Goal: Feedback & Contribution: Submit feedback/report problem

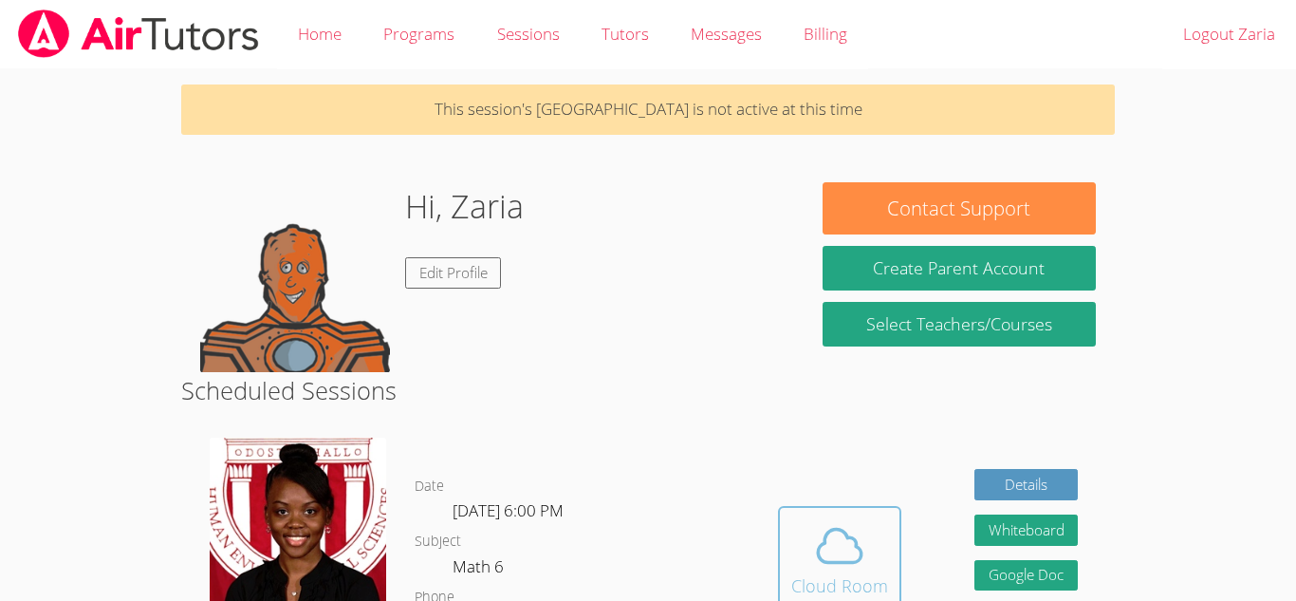
click at [835, 542] on icon at bounding box center [839, 545] width 53 height 53
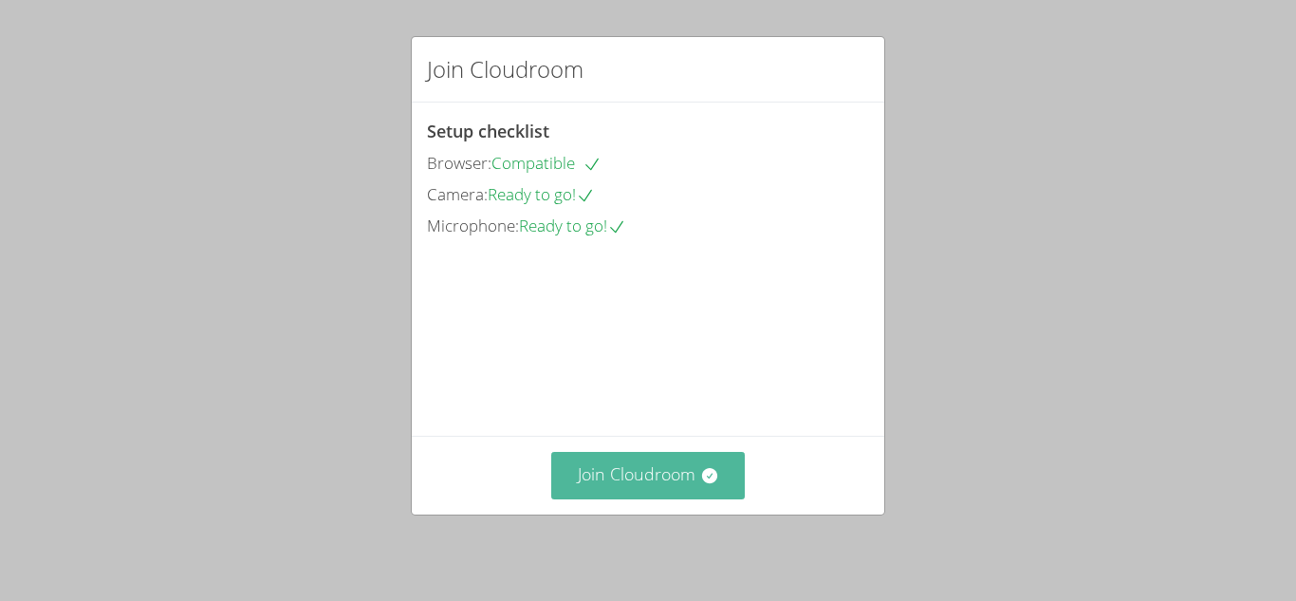
click at [676, 489] on button "Join Cloudroom" at bounding box center [648, 475] width 195 height 46
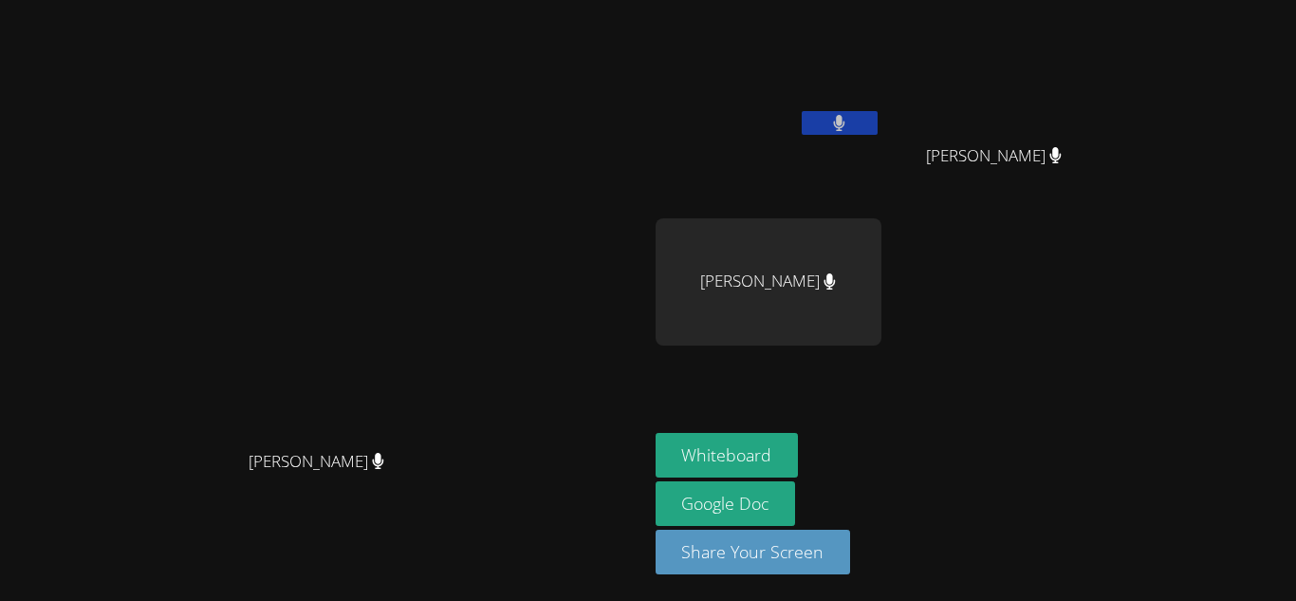
click at [878, 120] on button at bounding box center [840, 123] width 76 height 24
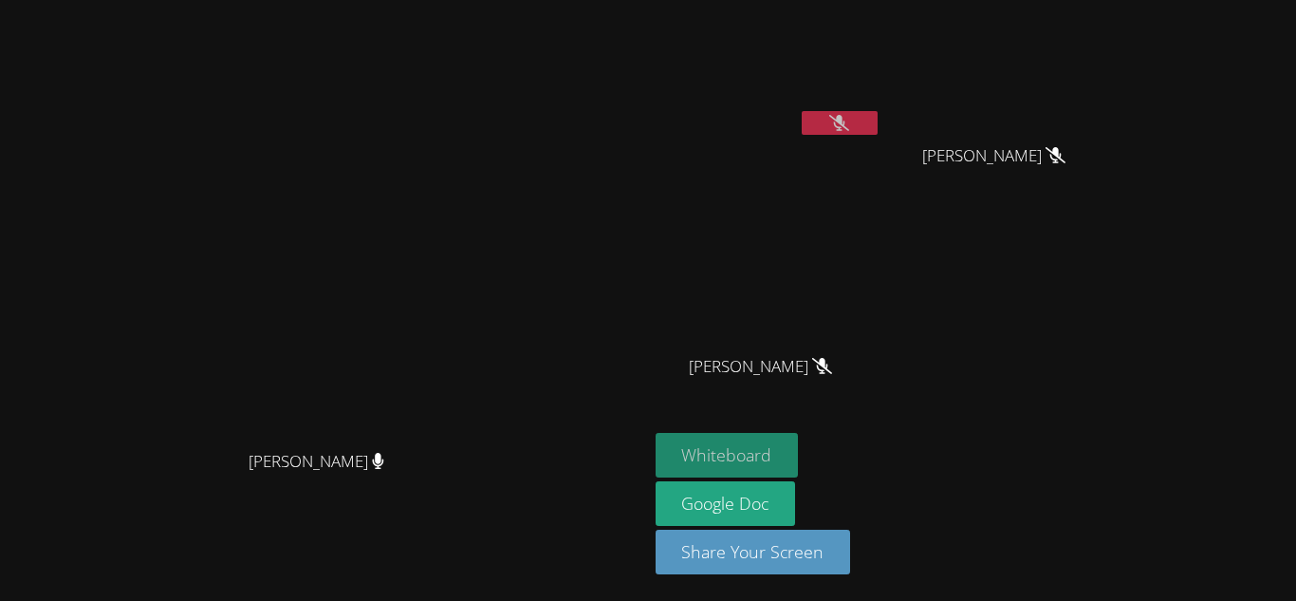
click at [799, 455] on button "Whiteboard" at bounding box center [727, 455] width 143 height 45
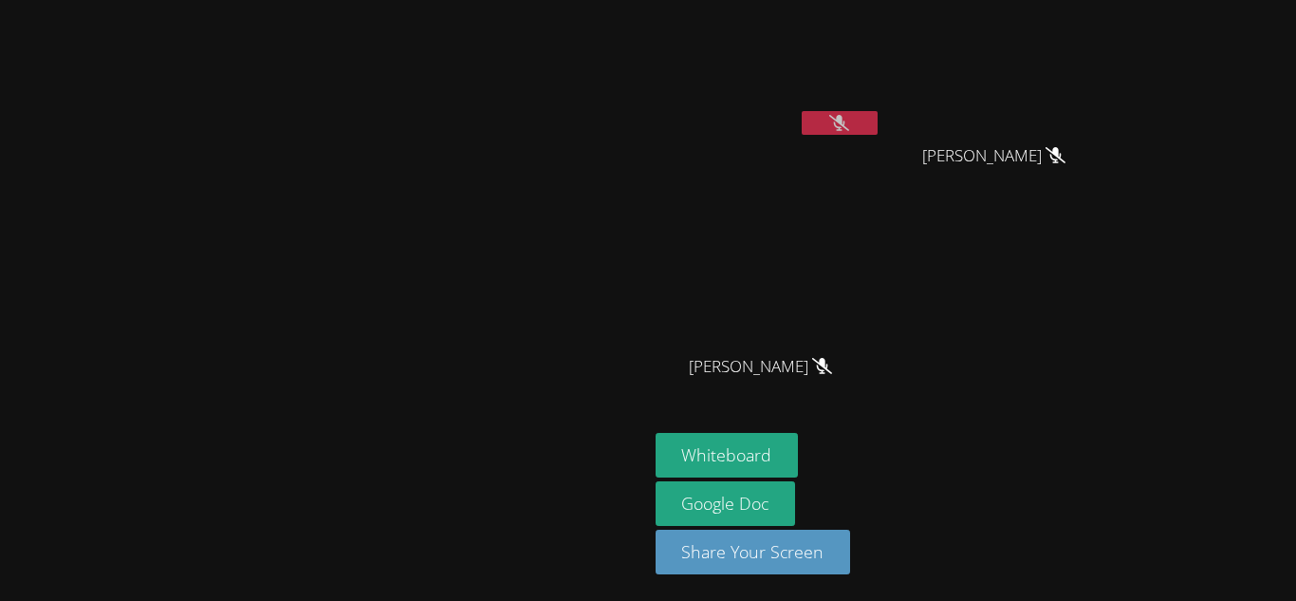
click at [849, 128] on icon at bounding box center [839, 123] width 20 height 16
click at [878, 128] on button at bounding box center [840, 123] width 76 height 24
click at [849, 118] on icon at bounding box center [839, 123] width 20 height 16
click at [846, 127] on icon at bounding box center [839, 123] width 11 height 16
click at [849, 123] on icon at bounding box center [839, 123] width 20 height 16
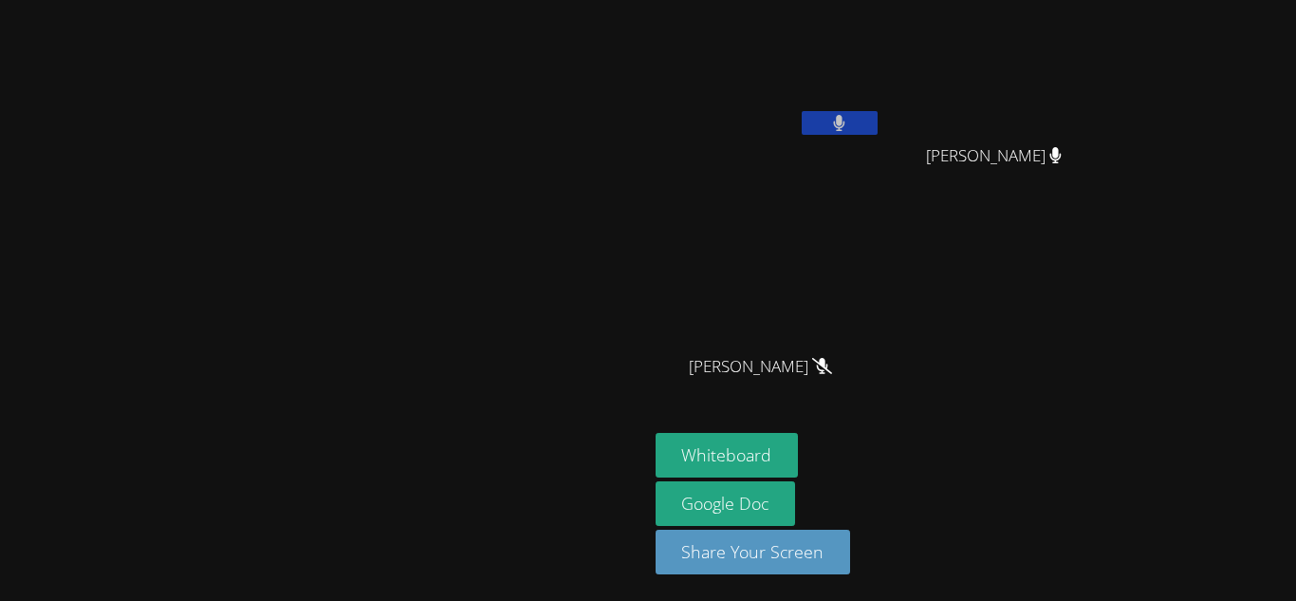
click at [878, 123] on button at bounding box center [840, 123] width 76 height 24
click at [878, 126] on button at bounding box center [840, 123] width 76 height 24
click at [878, 127] on button at bounding box center [840, 123] width 76 height 24
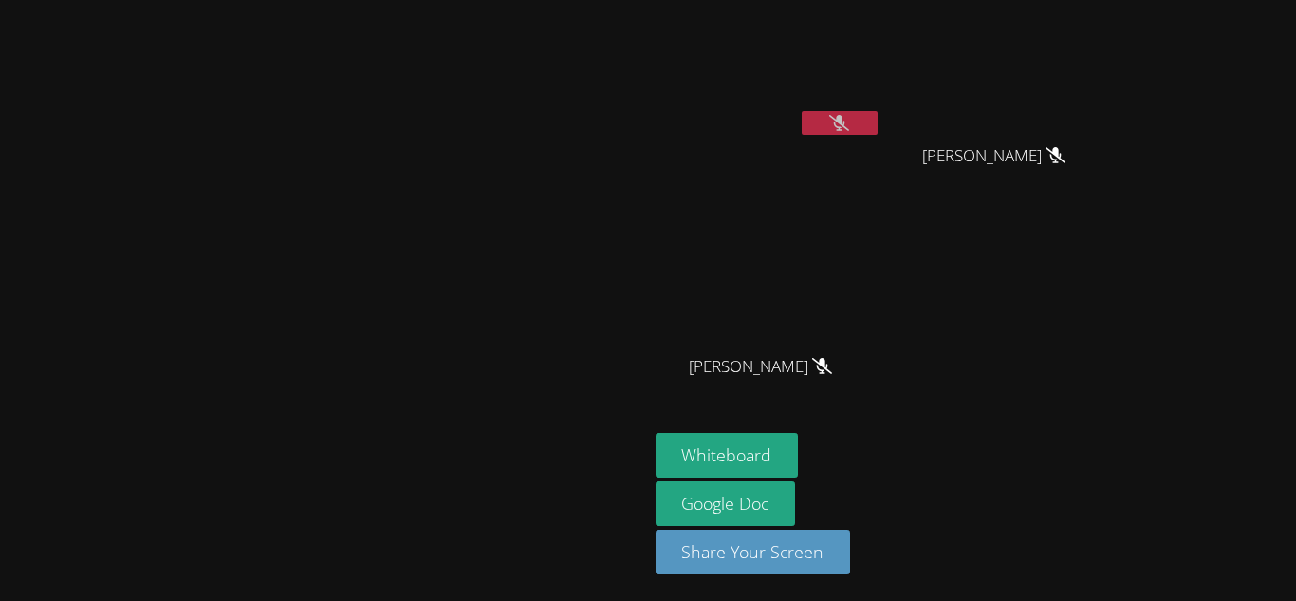
click at [878, 121] on button at bounding box center [840, 123] width 76 height 24
click at [878, 122] on button at bounding box center [840, 123] width 76 height 24
click at [878, 128] on button at bounding box center [840, 123] width 76 height 24
click at [878, 129] on button at bounding box center [840, 123] width 76 height 24
click at [849, 121] on icon at bounding box center [839, 123] width 20 height 16
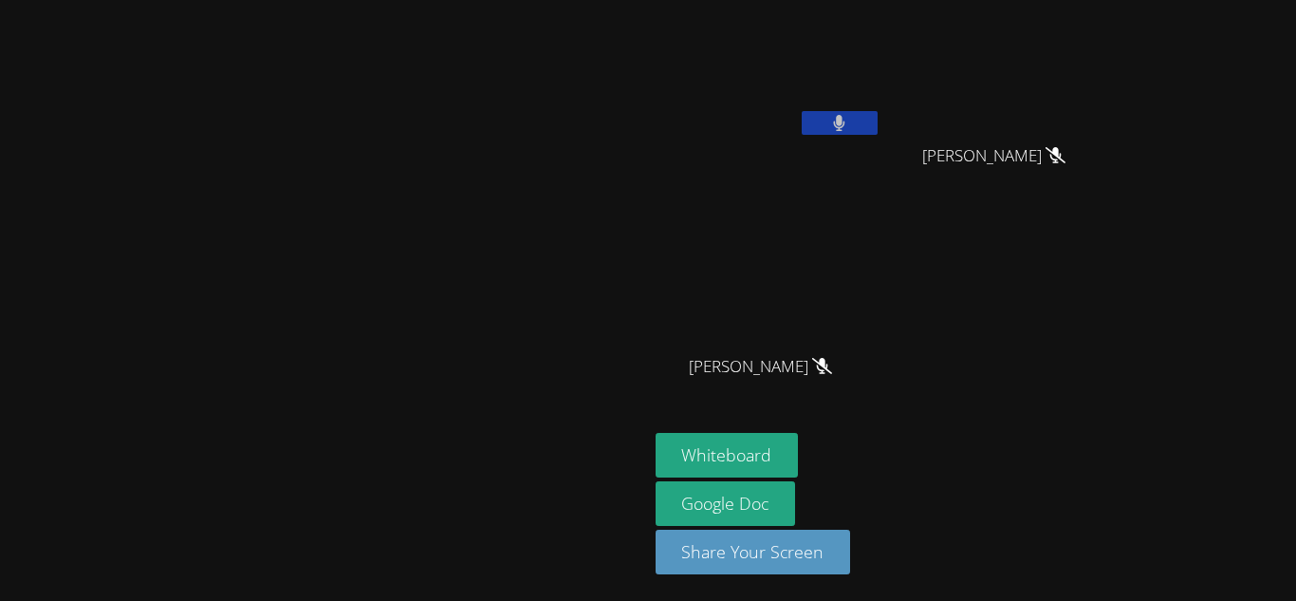
click at [846, 121] on icon at bounding box center [839, 123] width 12 height 16
click at [878, 121] on button at bounding box center [840, 123] width 76 height 24
click at [878, 130] on button at bounding box center [840, 123] width 76 height 24
click at [878, 125] on button at bounding box center [840, 123] width 76 height 24
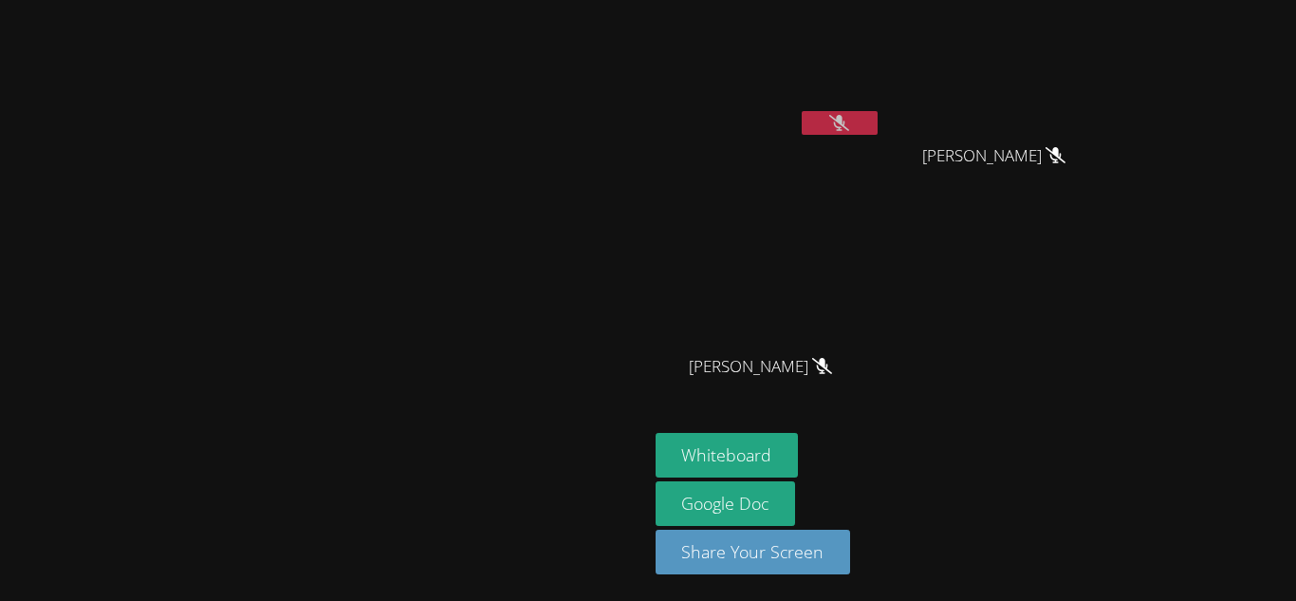
click at [849, 121] on icon at bounding box center [839, 123] width 20 height 16
click at [878, 127] on button at bounding box center [840, 123] width 76 height 24
click at [849, 124] on icon at bounding box center [839, 123] width 20 height 16
click at [846, 127] on icon at bounding box center [839, 123] width 12 height 16
click at [878, 117] on button at bounding box center [840, 123] width 76 height 24
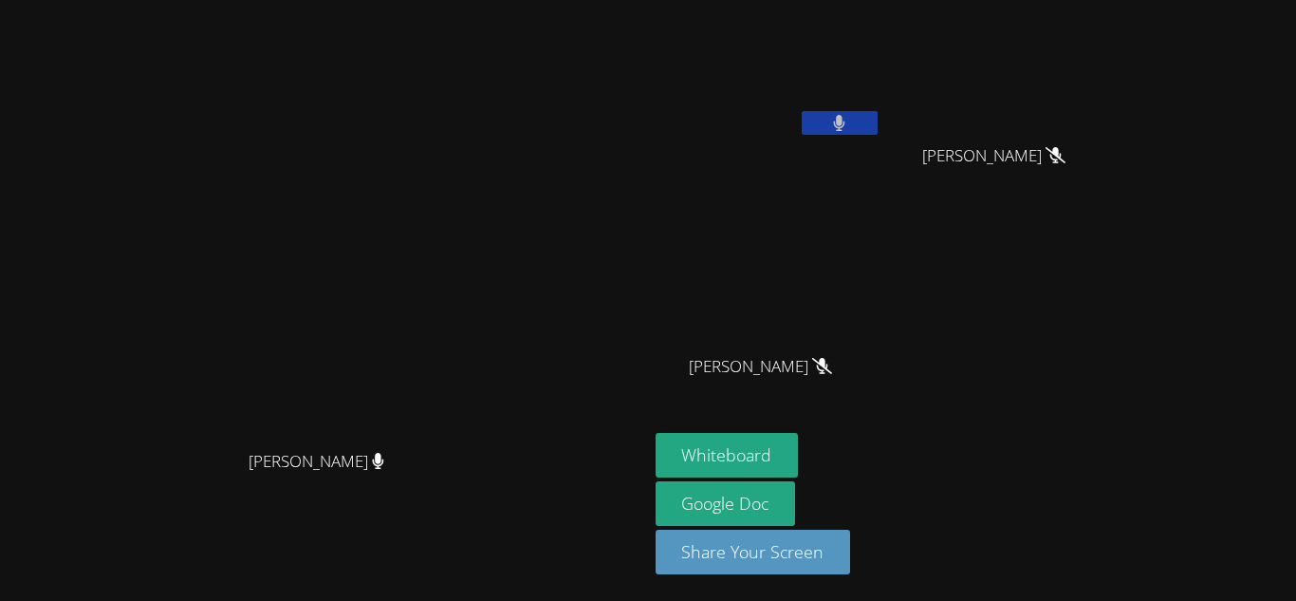
click at [878, 121] on button at bounding box center [840, 123] width 76 height 24
click at [849, 121] on icon at bounding box center [839, 123] width 20 height 16
click at [846, 121] on icon at bounding box center [839, 123] width 11 height 16
click at [849, 123] on icon at bounding box center [839, 123] width 20 height 16
click at [846, 123] on icon at bounding box center [839, 123] width 11 height 16
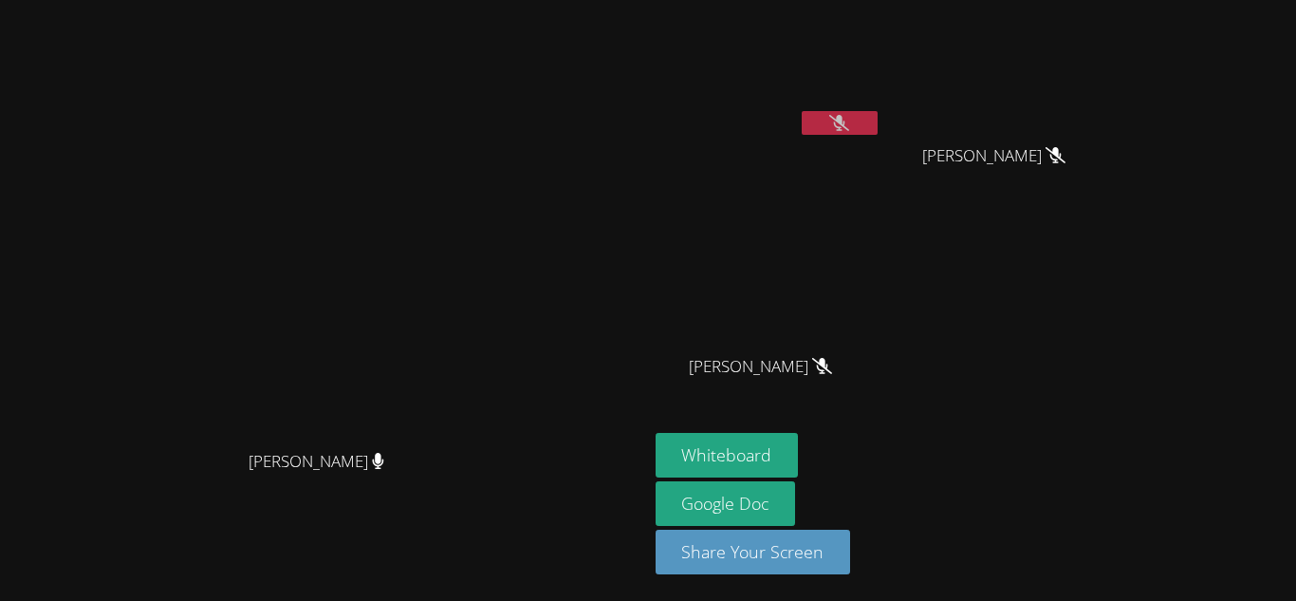
click at [878, 119] on button at bounding box center [840, 123] width 76 height 24
click at [878, 122] on button at bounding box center [840, 123] width 76 height 24
click at [878, 130] on button at bounding box center [840, 123] width 76 height 24
click at [878, 128] on button at bounding box center [840, 123] width 76 height 24
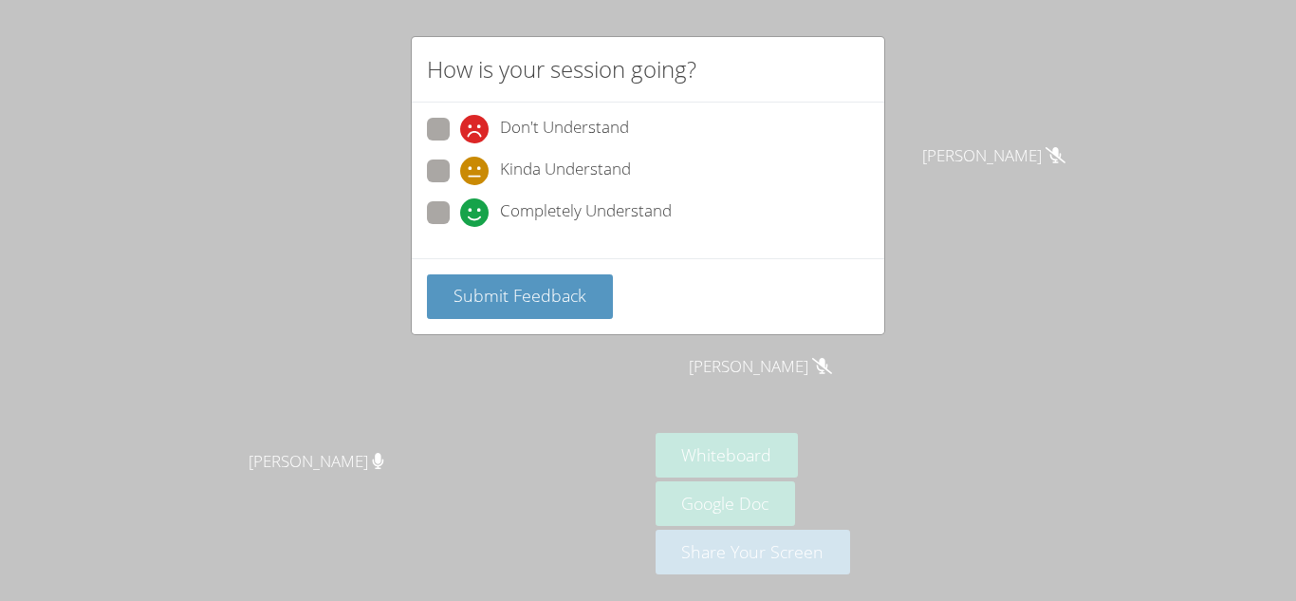
click at [460, 227] on span at bounding box center [460, 227] width 0 height 0
click at [460, 213] on input "Completely Understand" at bounding box center [468, 209] width 16 height 16
radio input "true"
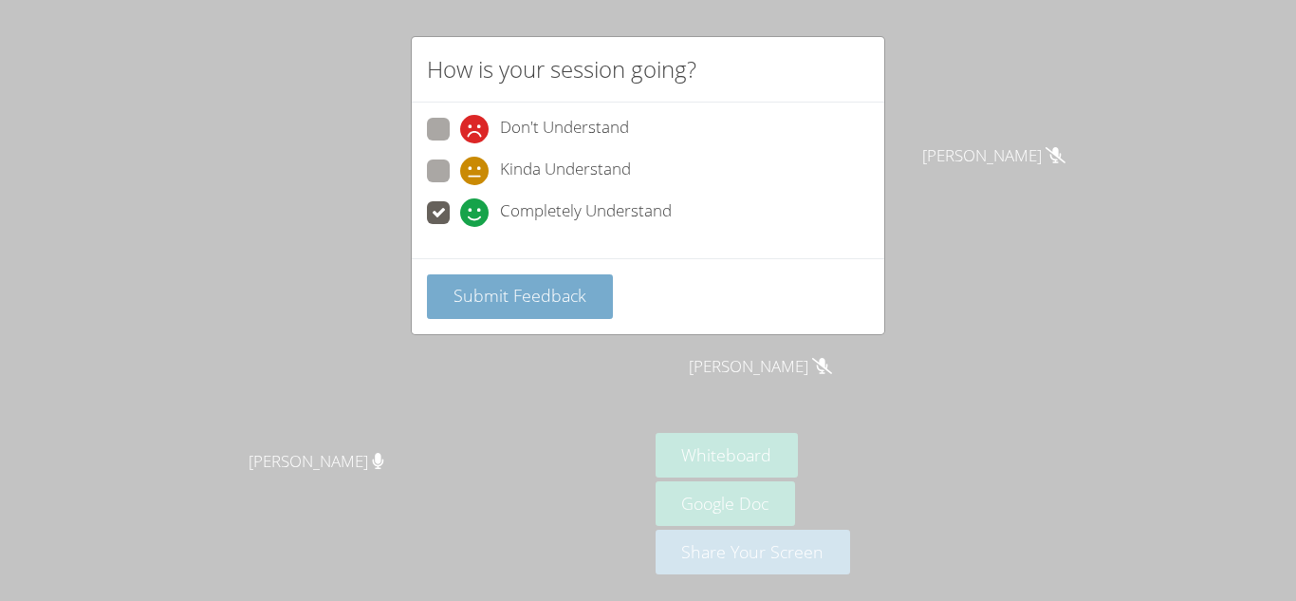
click at [520, 305] on span "Submit Feedback" at bounding box center [520, 295] width 133 height 23
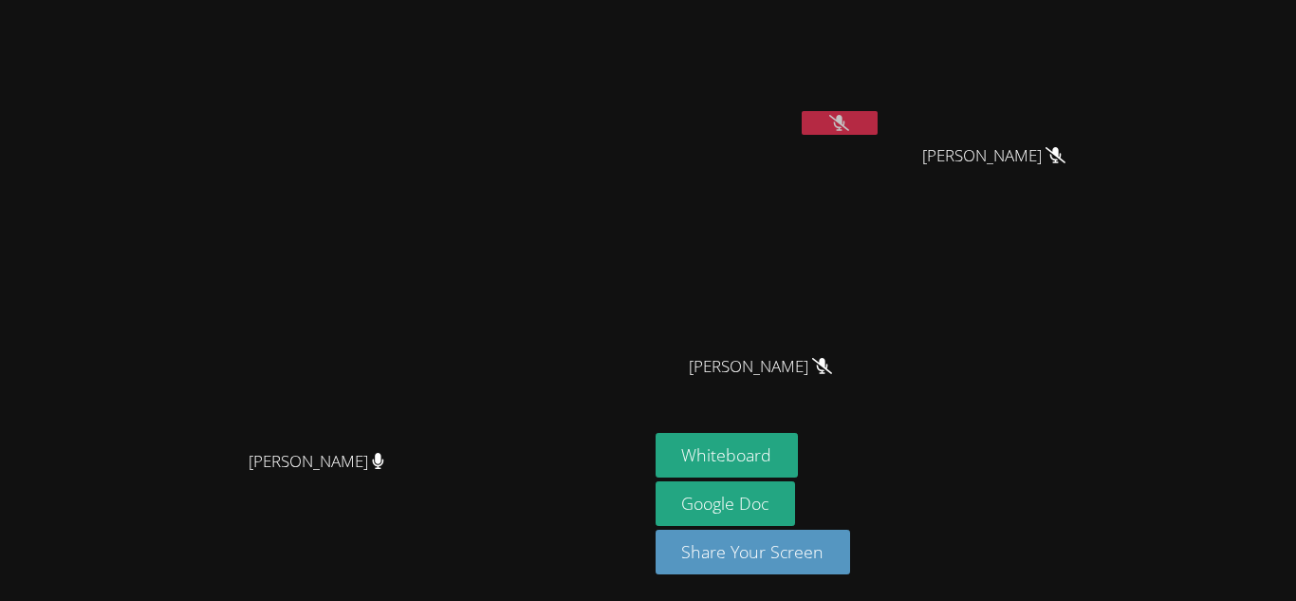
click at [878, 123] on button at bounding box center [840, 123] width 76 height 24
click at [849, 121] on icon at bounding box center [839, 123] width 20 height 16
click at [846, 121] on icon at bounding box center [839, 123] width 11 height 16
click at [849, 125] on icon at bounding box center [839, 123] width 20 height 16
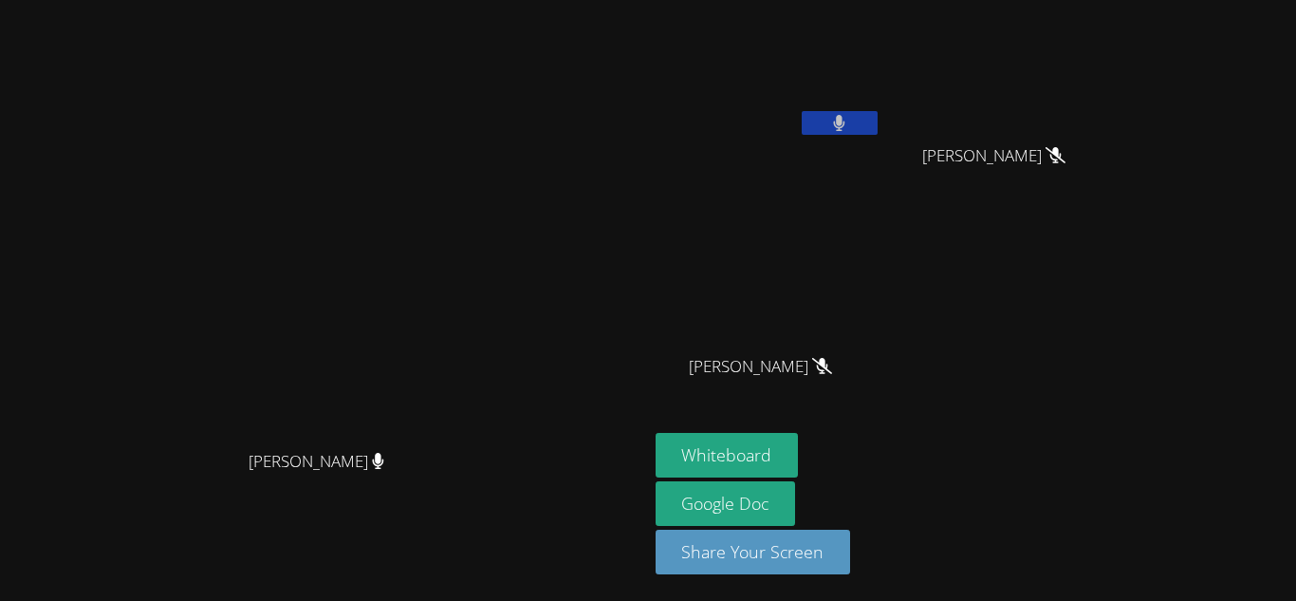
click at [846, 125] on icon at bounding box center [839, 123] width 11 height 16
click at [849, 119] on icon at bounding box center [839, 123] width 20 height 16
click at [878, 119] on button at bounding box center [840, 123] width 76 height 24
click at [878, 121] on button at bounding box center [840, 123] width 76 height 24
click at [878, 125] on button at bounding box center [840, 123] width 76 height 24
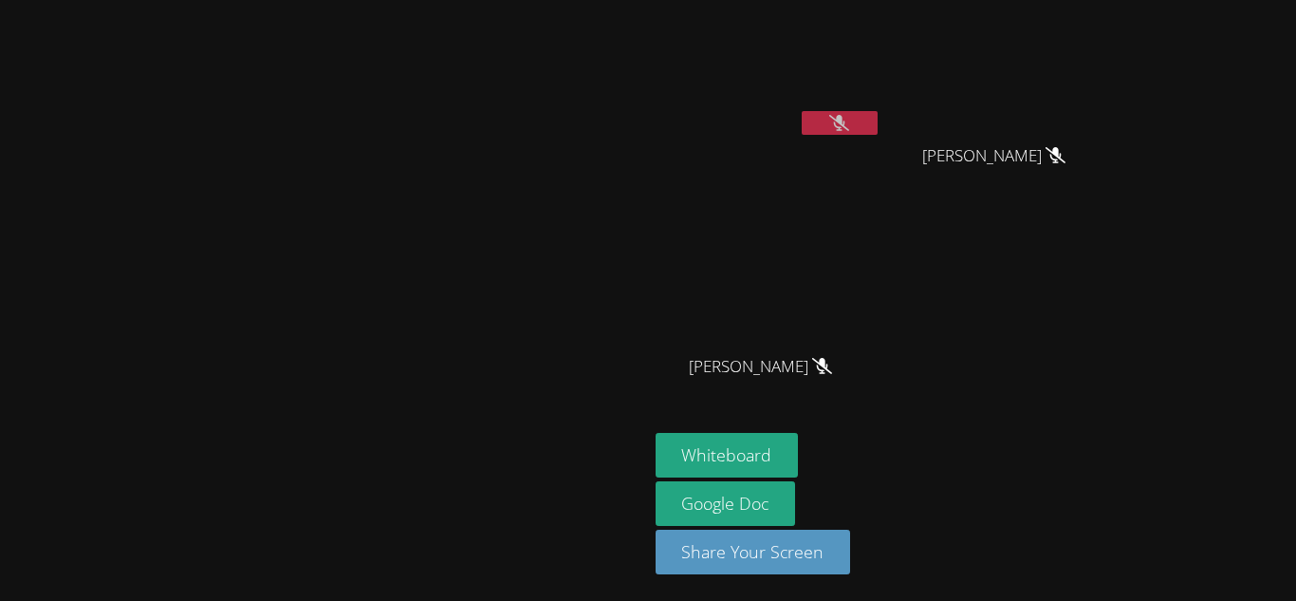
click at [878, 127] on button at bounding box center [840, 123] width 76 height 24
click at [878, 129] on button at bounding box center [840, 123] width 76 height 24
click at [849, 128] on icon at bounding box center [839, 123] width 20 height 16
click at [878, 128] on button at bounding box center [840, 123] width 76 height 24
click at [849, 122] on icon at bounding box center [839, 123] width 20 height 16
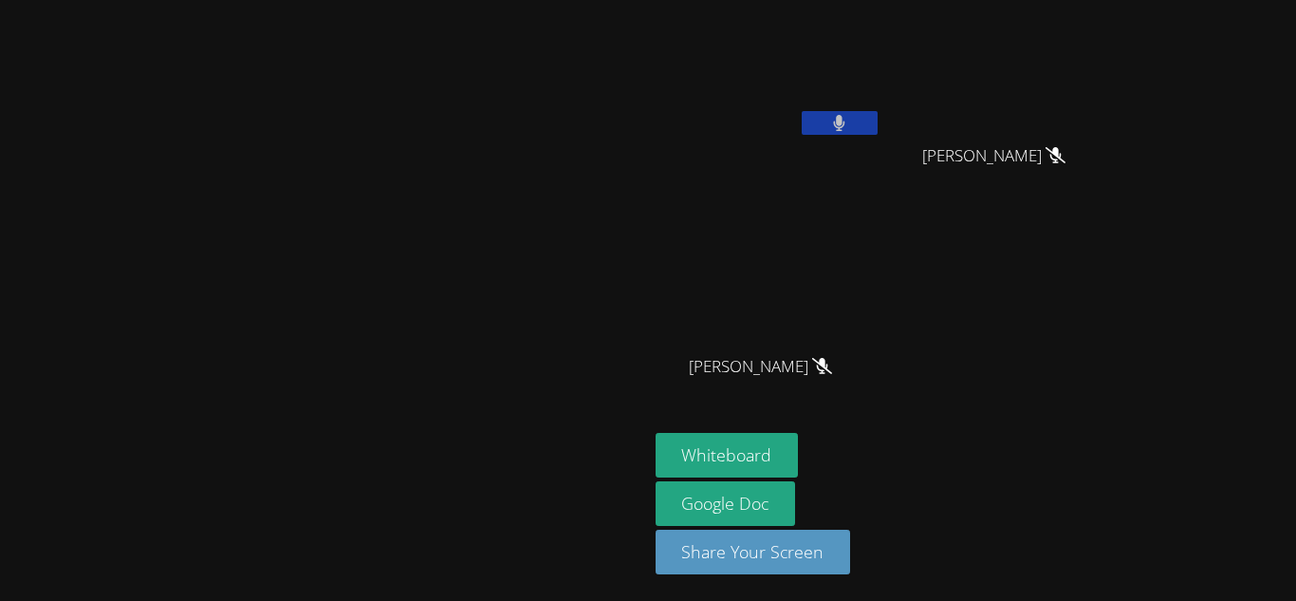
click at [846, 122] on icon at bounding box center [839, 123] width 11 height 16
click at [849, 127] on icon at bounding box center [839, 123] width 20 height 16
click at [846, 127] on icon at bounding box center [839, 123] width 11 height 16
click at [849, 122] on icon at bounding box center [839, 123] width 20 height 16
click at [846, 122] on icon at bounding box center [839, 123] width 11 height 16
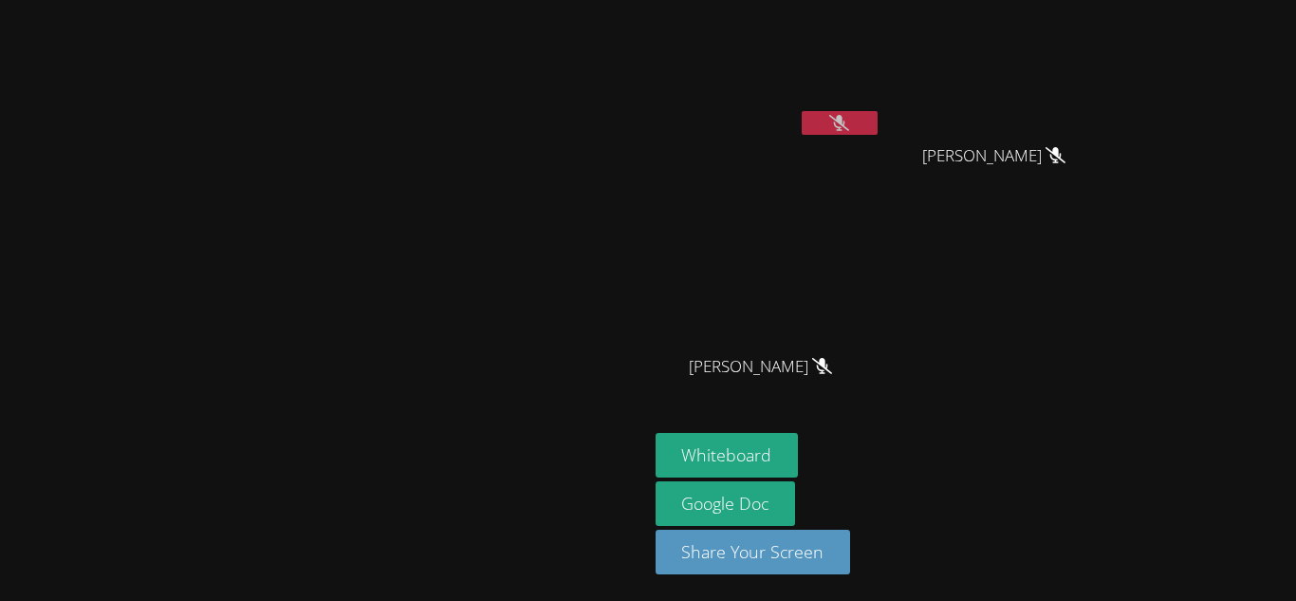
click at [849, 122] on icon at bounding box center [839, 123] width 20 height 16
click at [846, 122] on icon at bounding box center [839, 123] width 11 height 16
click at [849, 119] on icon at bounding box center [839, 123] width 20 height 16
click at [846, 122] on icon at bounding box center [839, 123] width 11 height 16
click at [878, 132] on button at bounding box center [840, 123] width 76 height 24
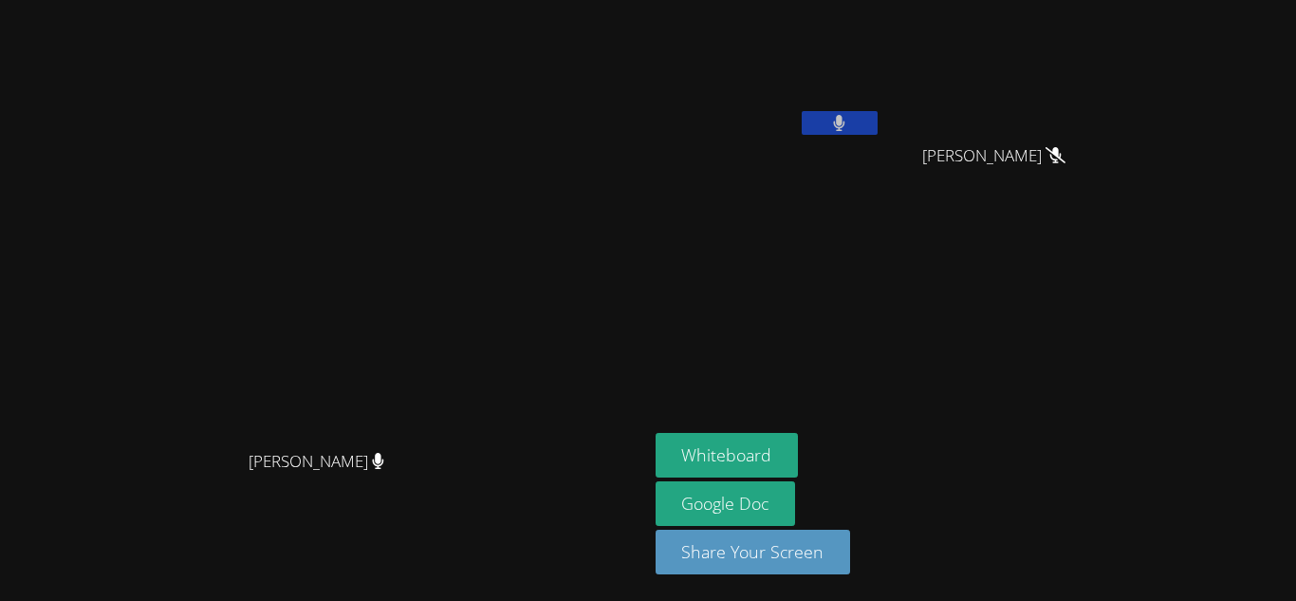
click at [878, 129] on button at bounding box center [840, 123] width 76 height 24
